Goal: Book appointment/travel/reservation

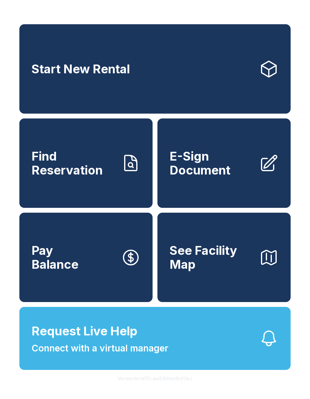
click at [41, 76] on span "Start New Rental" at bounding box center [81, 69] width 99 height 14
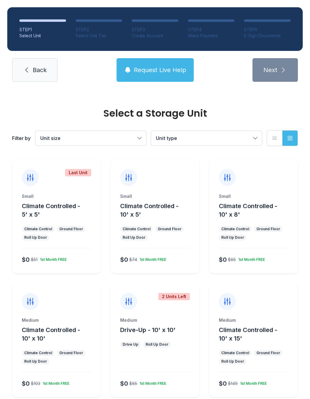
click at [272, 350] on div "Medium Climate Controlled - 10' x 15' Climate Control Ground Floor Roll Up Door…" at bounding box center [253, 357] width 89 height 80
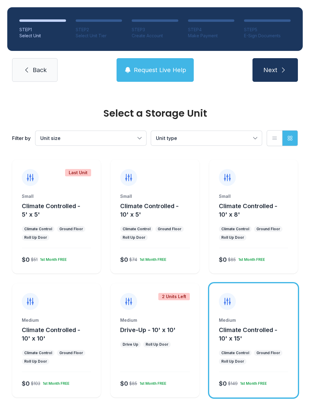
click at [282, 68] on icon "submit" at bounding box center [283, 69] width 7 height 7
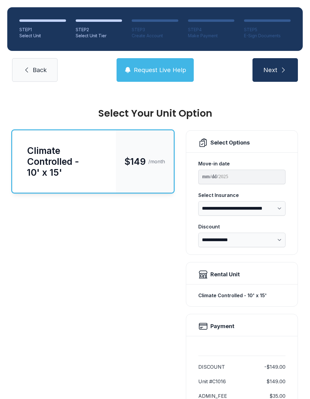
scroll to position [-1, 0]
click at [32, 68] on link "Back" at bounding box center [34, 70] width 45 height 24
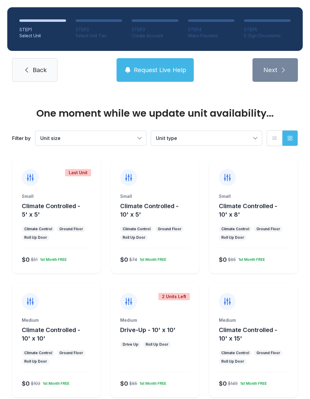
click at [35, 70] on span "Back" at bounding box center [40, 70] width 14 height 8
